Goal: Check status: Check status

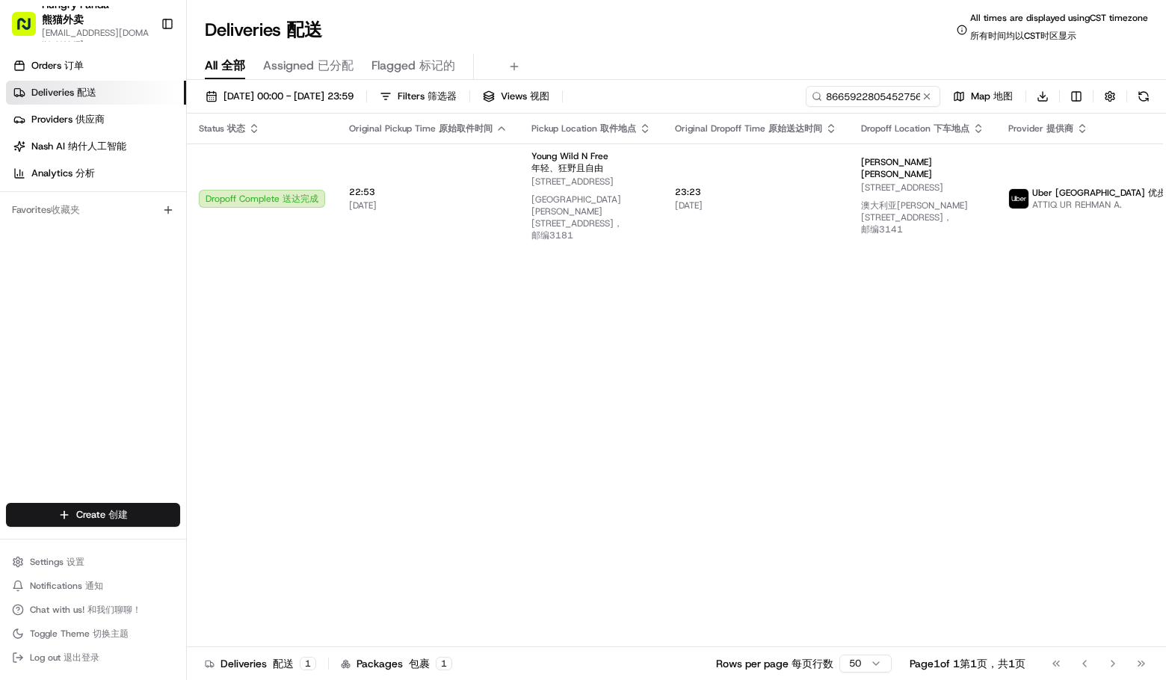
type input "866592280545275696573"
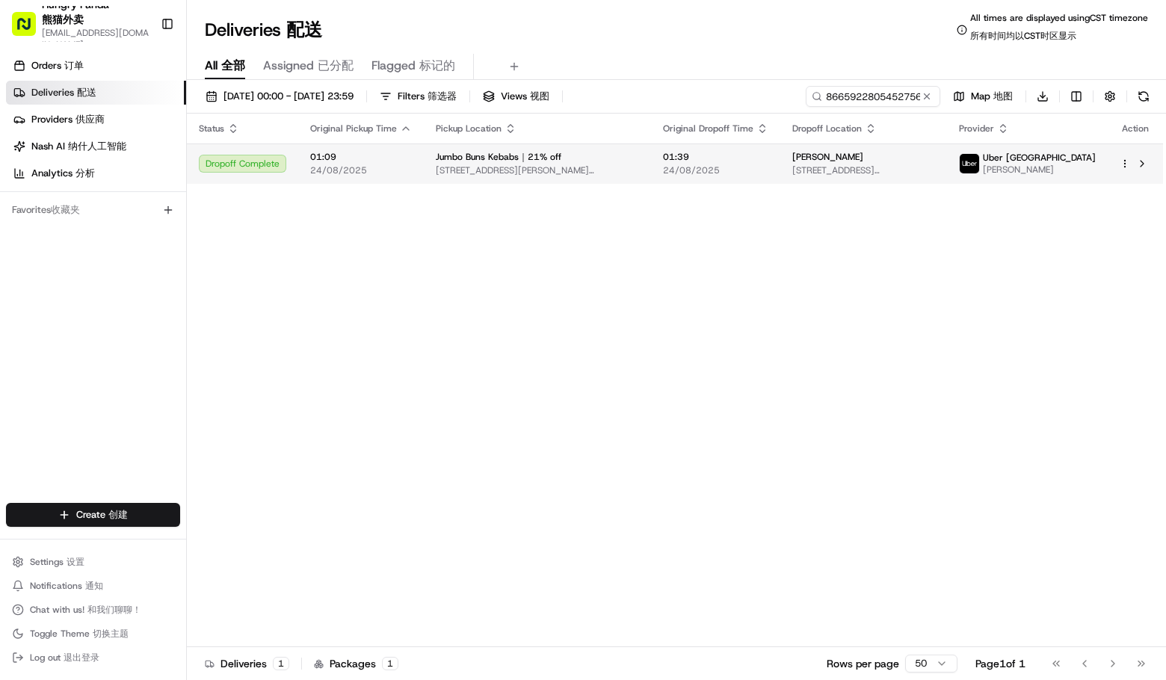
click at [1048, 176] on span "[PERSON_NAME]" at bounding box center [1039, 170] width 113 height 12
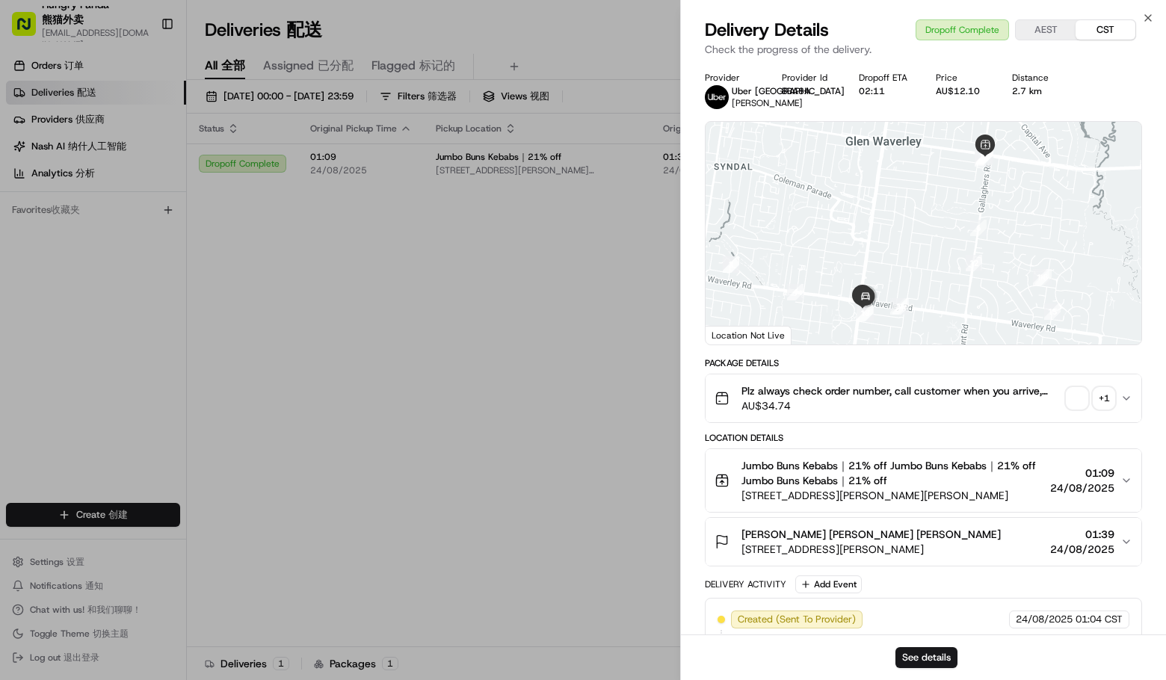
click at [1106, 409] on div "+ 1" at bounding box center [1103, 398] width 21 height 21
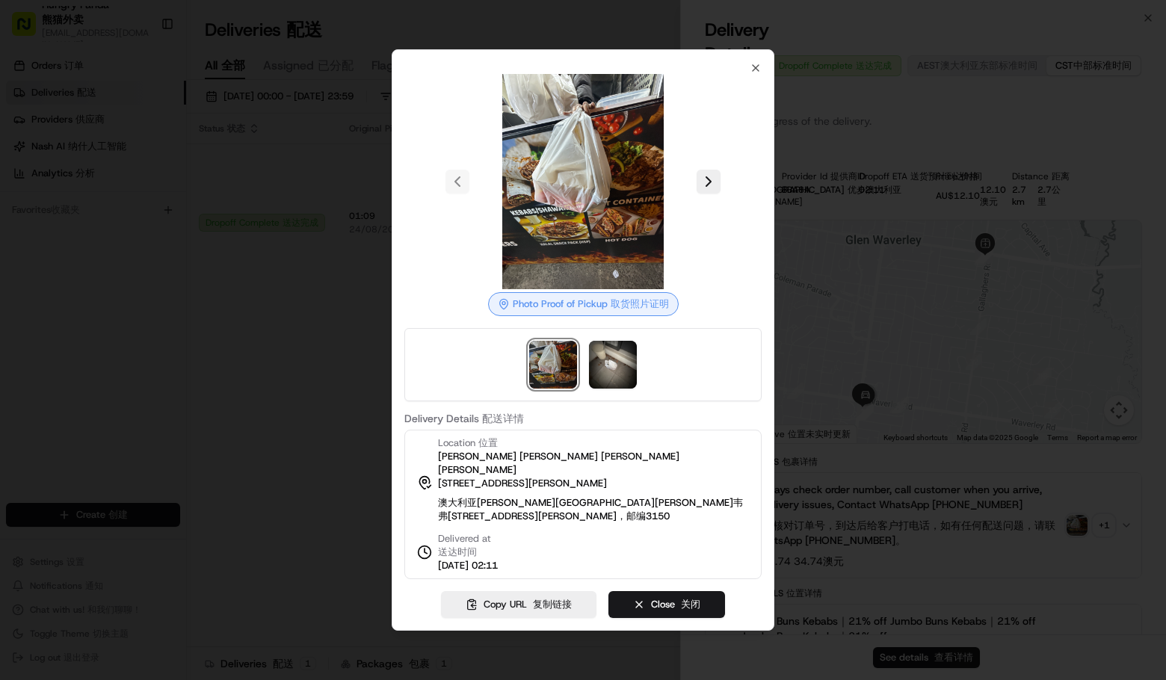
click at [567, 364] on img at bounding box center [553, 365] width 48 height 48
click at [607, 362] on img at bounding box center [613, 365] width 48 height 48
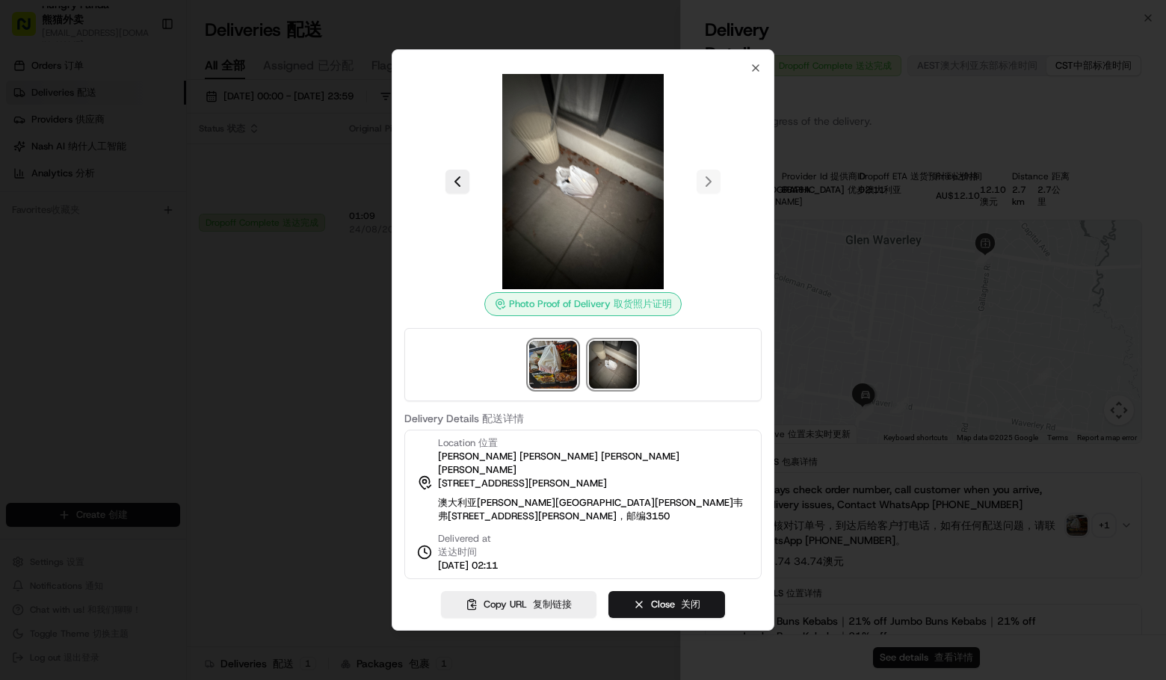
click at [551, 365] on img at bounding box center [553, 365] width 48 height 48
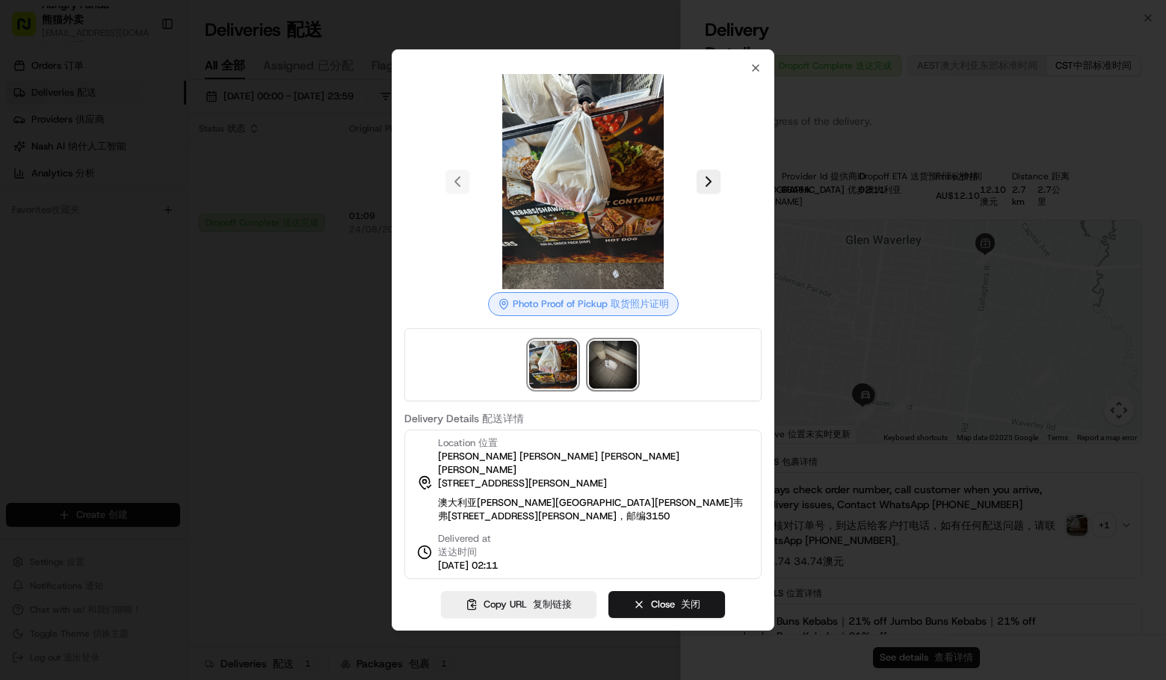
click at [603, 365] on img at bounding box center [613, 365] width 48 height 48
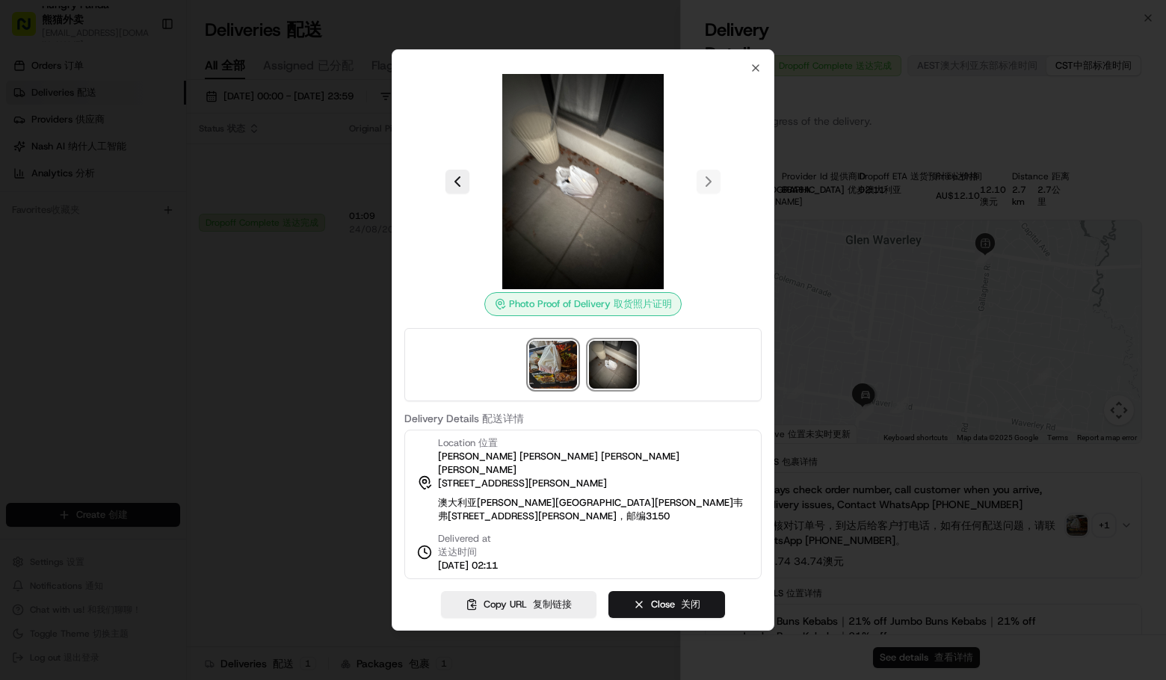
click at [544, 380] on img at bounding box center [553, 365] width 48 height 48
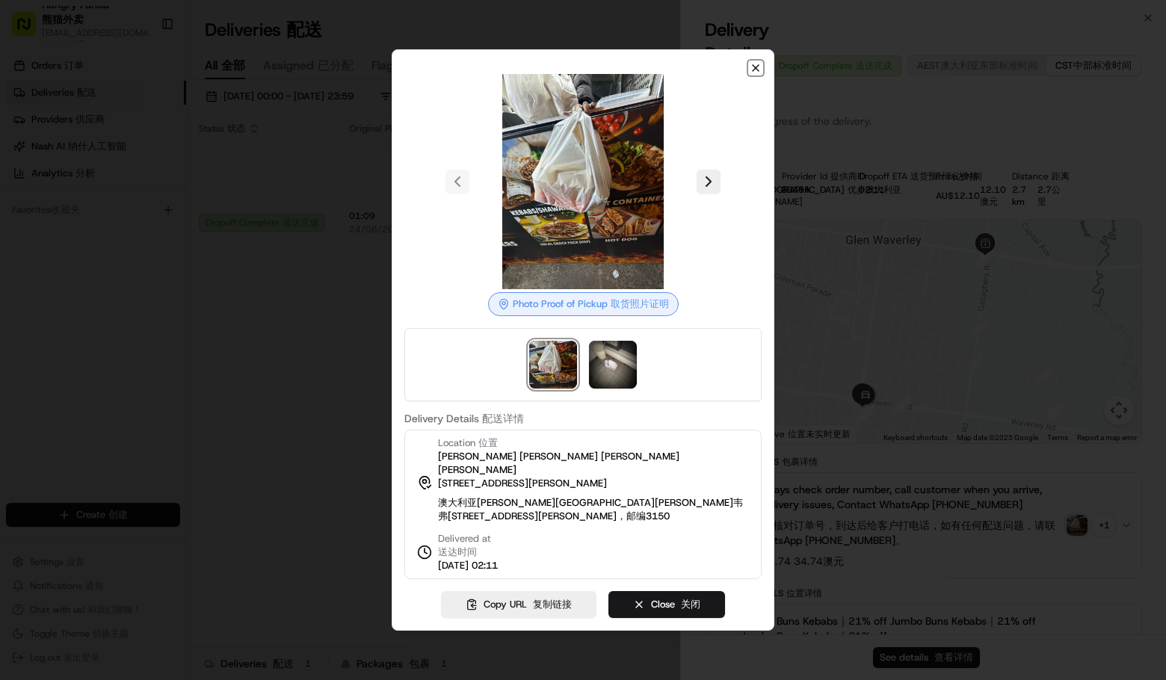
click at [752, 74] on icon "button" at bounding box center [755, 68] width 12 height 12
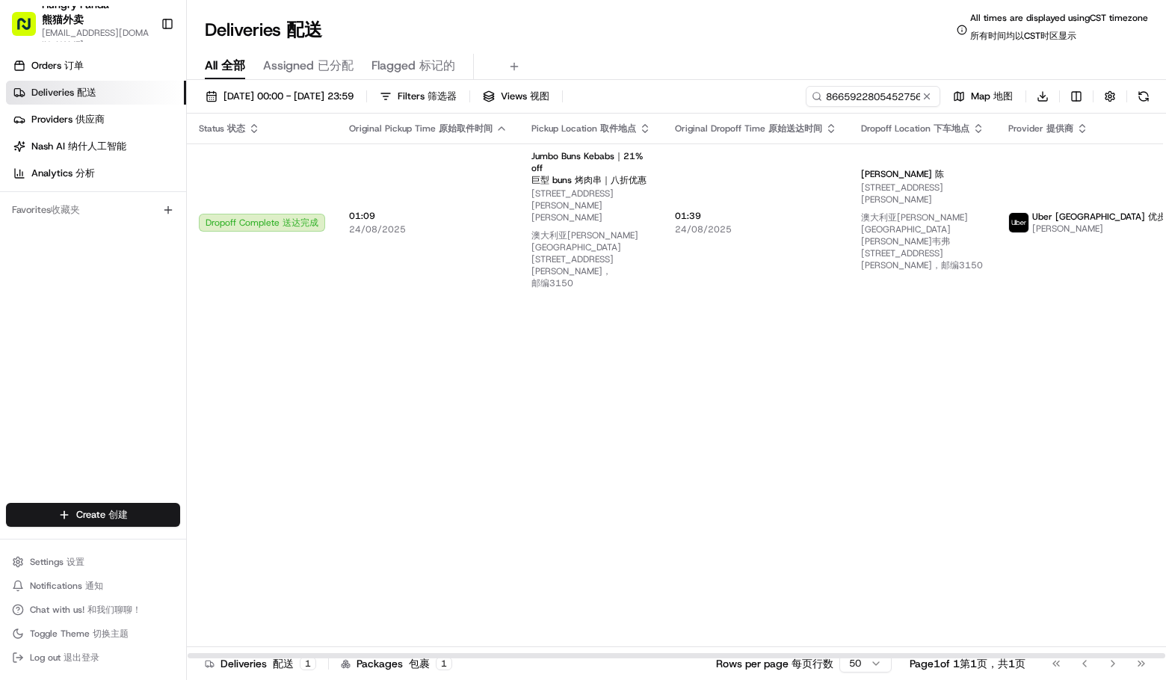
click at [859, 330] on div "Status Status 状态 Original Pickup Time Original Pickup Time 原始取件时间 Pickup Locati…" at bounding box center [734, 386] width 1095 height 545
